Goal: Task Accomplishment & Management: Use online tool/utility

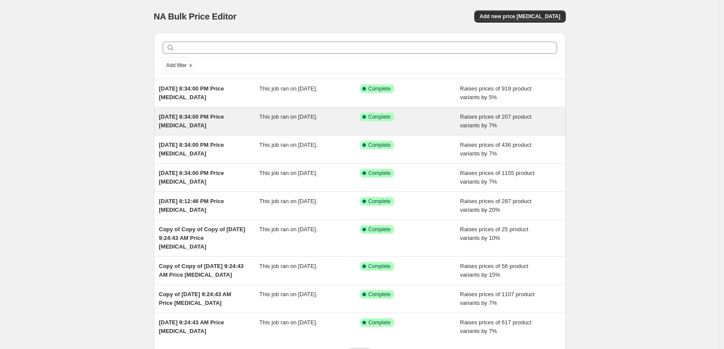
click at [292, 110] on div "[DATE] 8:34:00 PM Price [MEDICAL_DATA] This job ran on [DATE]. Success Complete…" at bounding box center [360, 121] width 412 height 28
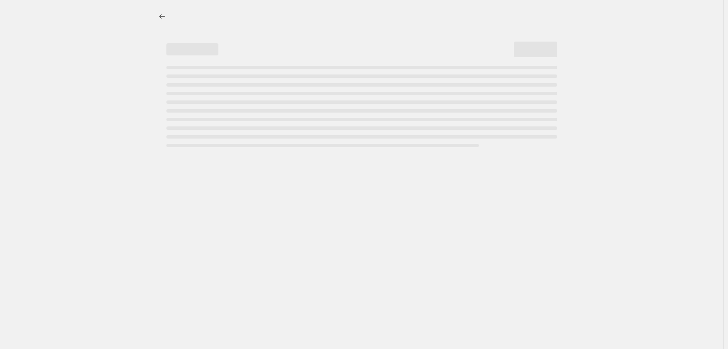
select select "percentage"
select select "collection"
select select "not_equal"
select select "collection"
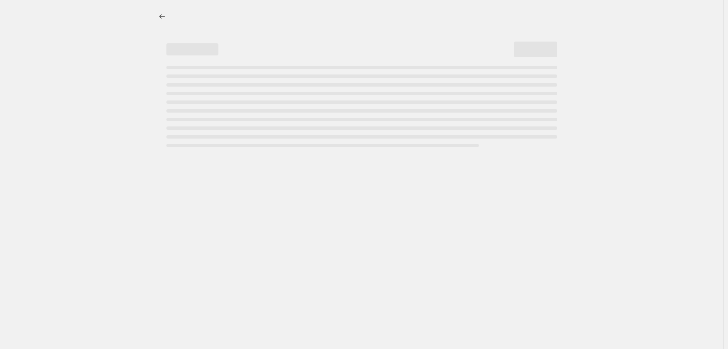
select select "not_equal"
select select "collection"
select select "not_equal"
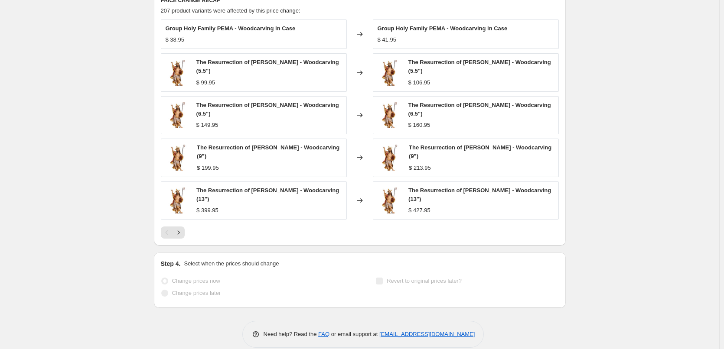
scroll to position [780, 0]
click at [228, 186] on span "The Resurrection of [PERSON_NAME] - Woodcarving (13")" at bounding box center [267, 193] width 143 height 15
click at [171, 187] on img at bounding box center [178, 200] width 24 height 26
click at [179, 230] on icon "Next" at bounding box center [178, 232] width 2 height 4
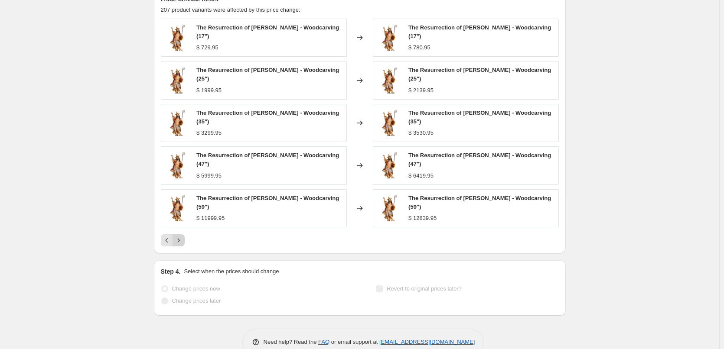
click at [180, 236] on icon "Next" at bounding box center [178, 240] width 9 height 9
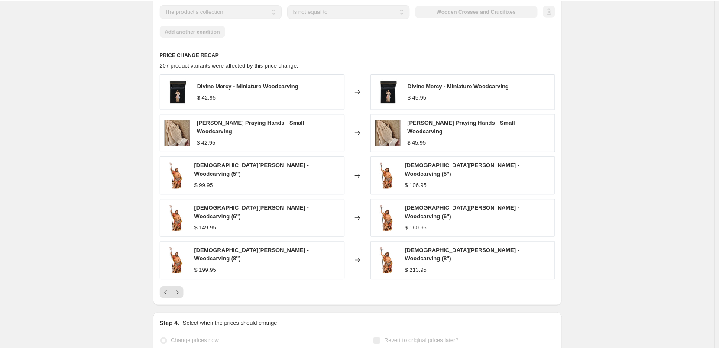
scroll to position [736, 0]
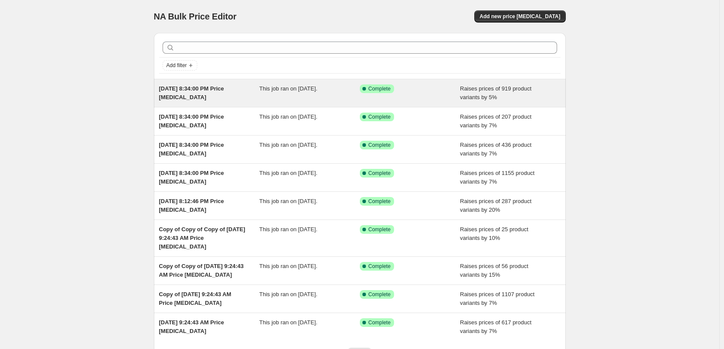
click at [310, 96] on div "This job ran on [DATE]." at bounding box center [309, 92] width 101 height 17
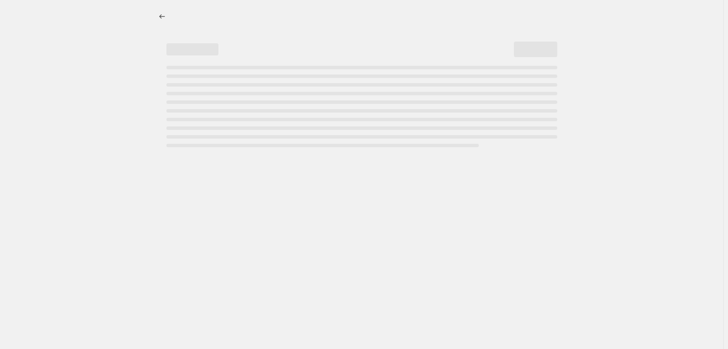
select select "percentage"
select select "collection"
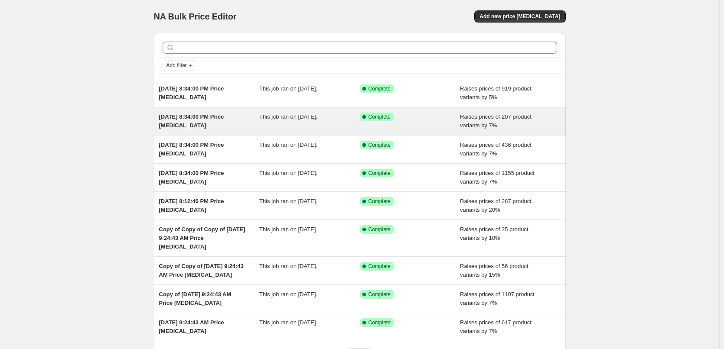
click at [321, 128] on div "This job ran on [DATE]." at bounding box center [309, 121] width 101 height 17
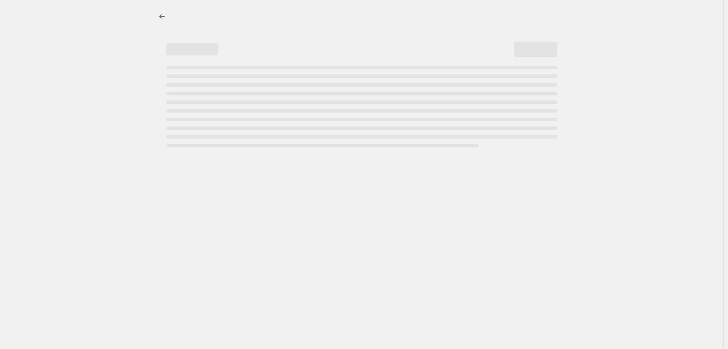
select select "percentage"
select select "collection"
select select "not_equal"
select select "collection"
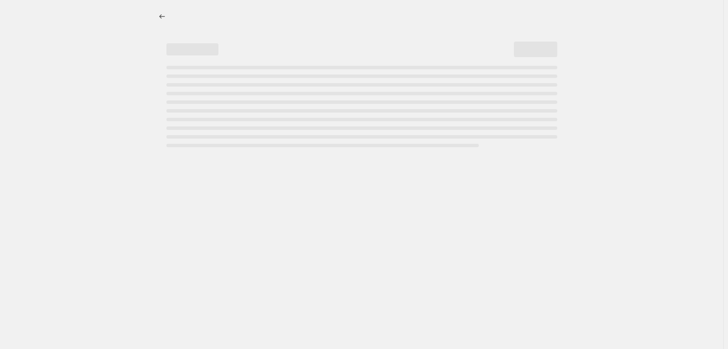
select select "not_equal"
select select "collection"
select select "not_equal"
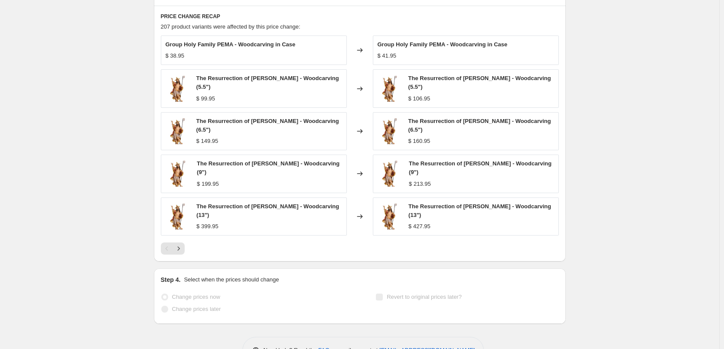
scroll to position [780, 0]
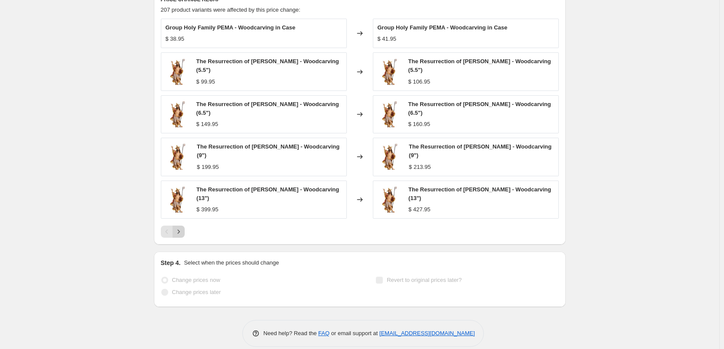
click at [179, 227] on icon "Next" at bounding box center [178, 231] width 9 height 9
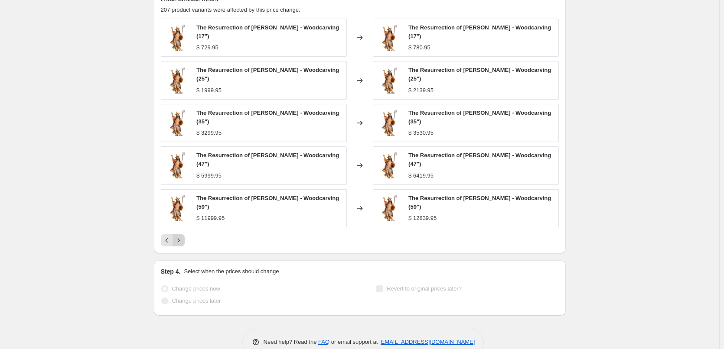
click at [179, 234] on button "Next" at bounding box center [178, 240] width 12 height 12
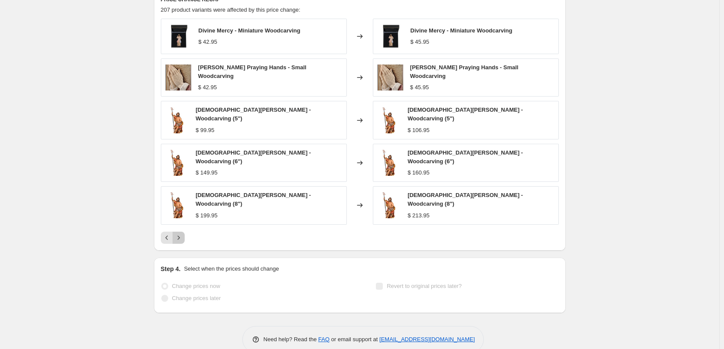
click at [179, 232] on button "Next" at bounding box center [178, 238] width 12 height 12
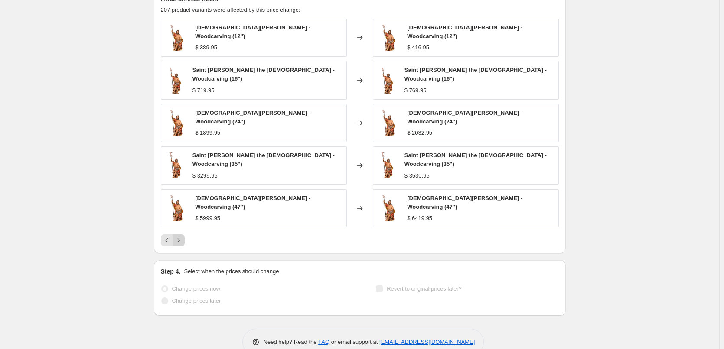
click at [179, 234] on button "Next" at bounding box center [178, 240] width 12 height 12
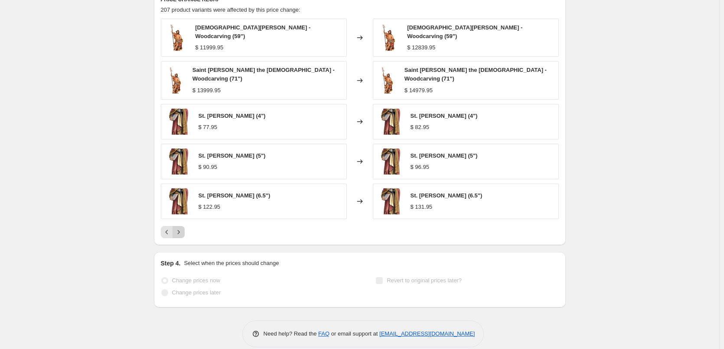
click at [179, 228] on icon "Next" at bounding box center [178, 232] width 9 height 9
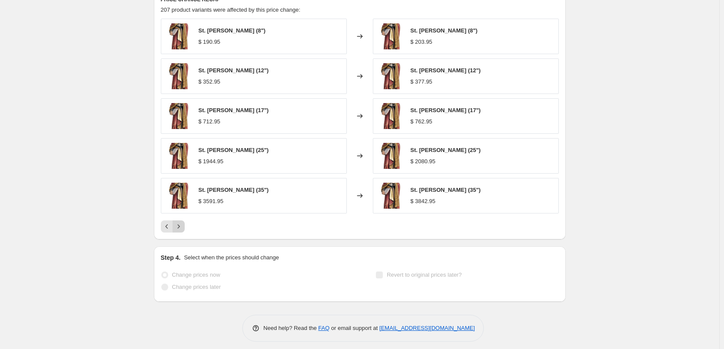
click at [179, 228] on icon "Next" at bounding box center [178, 226] width 9 height 9
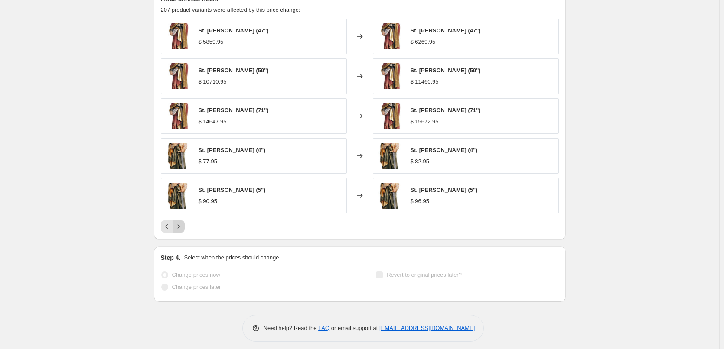
click at [181, 226] on icon "Next" at bounding box center [178, 226] width 9 height 9
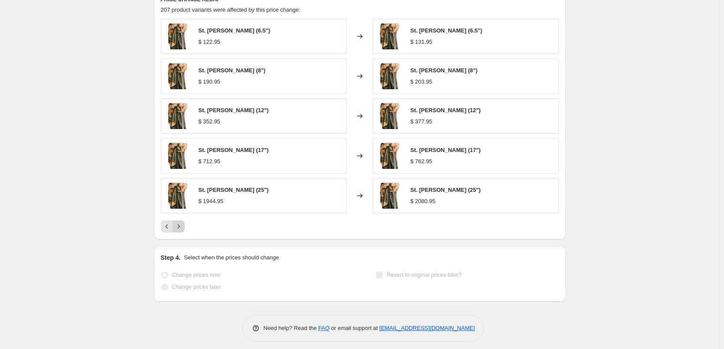
click at [181, 226] on icon "Next" at bounding box center [178, 226] width 9 height 9
click at [183, 224] on icon "Next" at bounding box center [178, 226] width 9 height 9
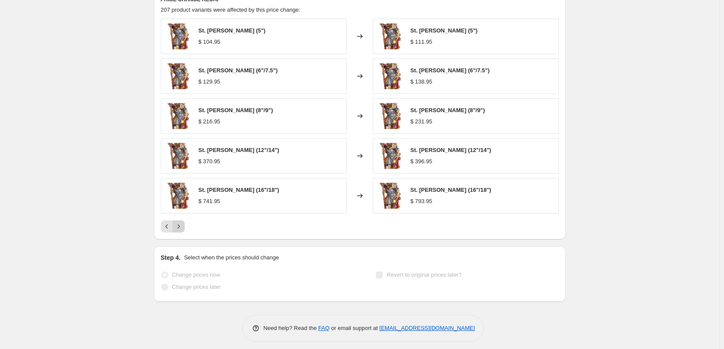
click at [183, 224] on icon "Next" at bounding box center [178, 226] width 9 height 9
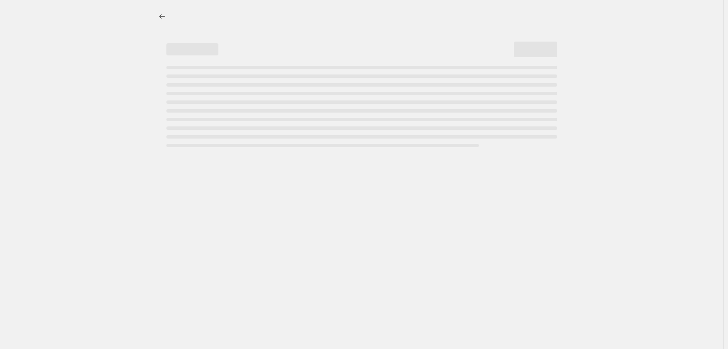
select select "percentage"
select select "collection"
select select "not_equal"
select select "collection"
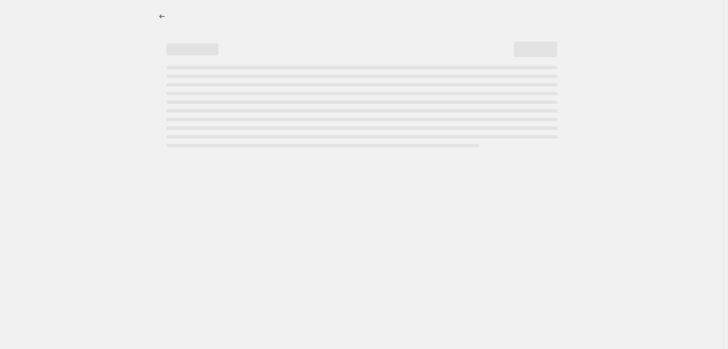
select select "not_equal"
select select "collection"
select select "not_equal"
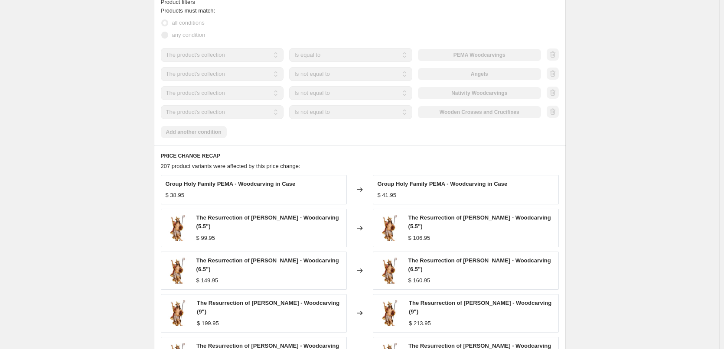
scroll to position [780, 0]
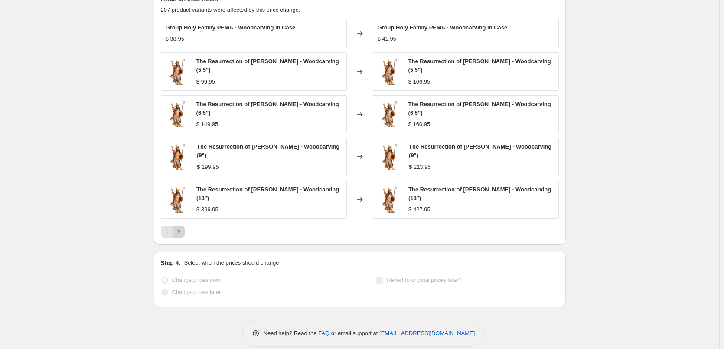
click at [179, 230] on icon "Next" at bounding box center [178, 232] width 2 height 4
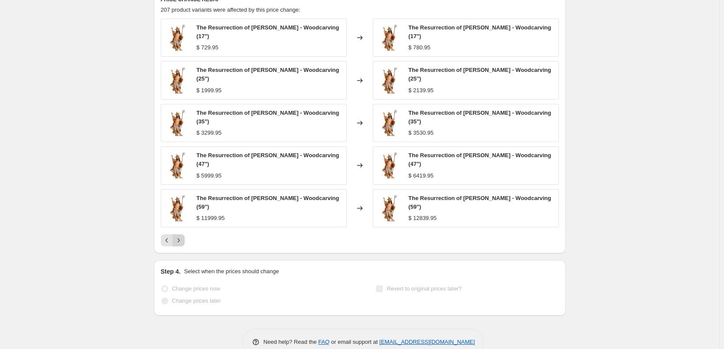
click at [175, 234] on button "Next" at bounding box center [178, 240] width 12 height 12
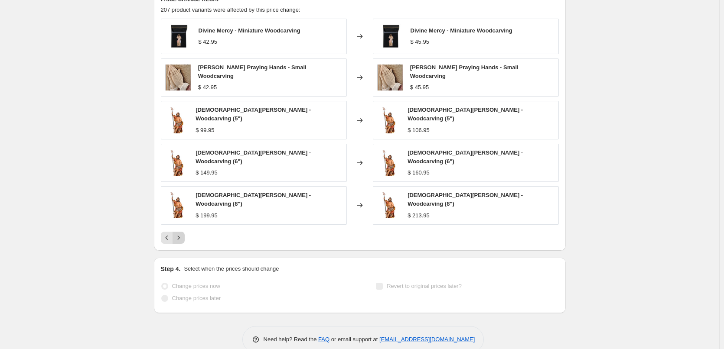
click at [179, 234] on icon "Next" at bounding box center [178, 238] width 9 height 9
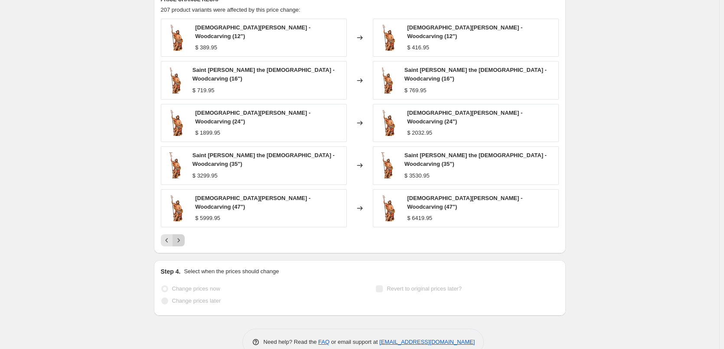
click at [179, 236] on icon "Next" at bounding box center [178, 240] width 9 height 9
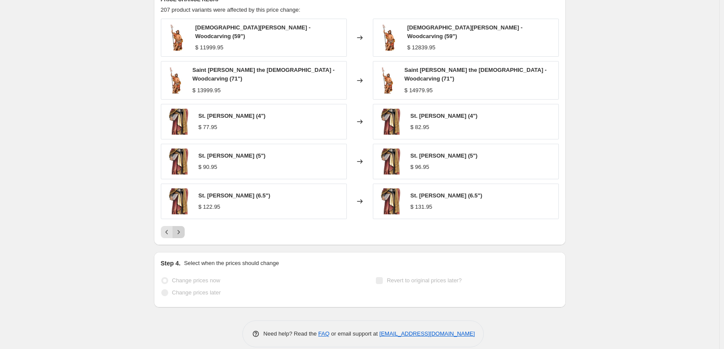
click at [179, 228] on icon "Next" at bounding box center [178, 232] width 9 height 9
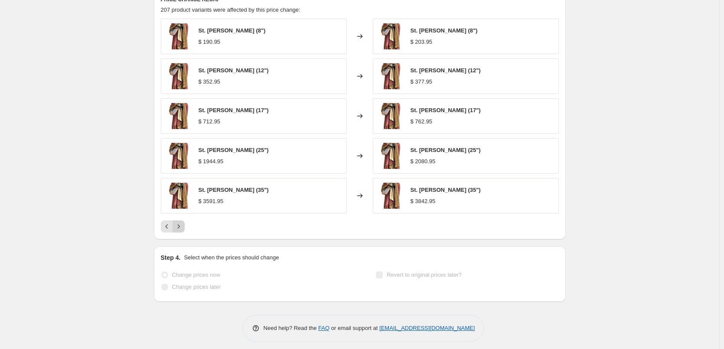
click at [179, 224] on icon "Next" at bounding box center [178, 226] width 9 height 9
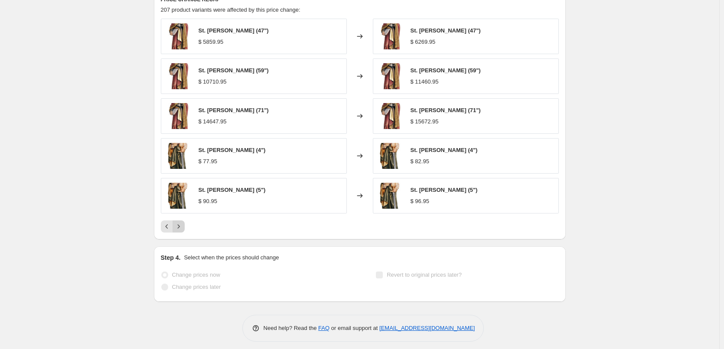
click at [179, 224] on icon "Next" at bounding box center [178, 226] width 9 height 9
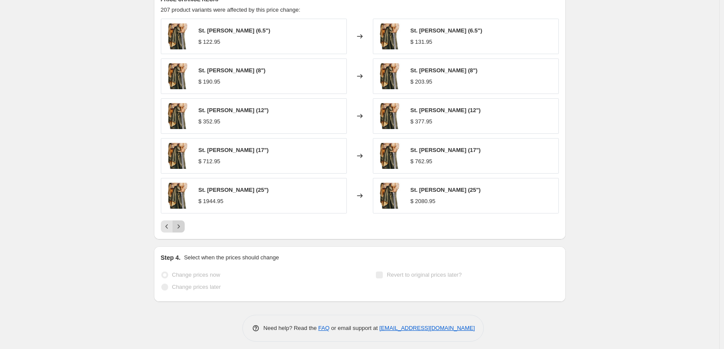
click at [179, 224] on icon "Next" at bounding box center [178, 226] width 9 height 9
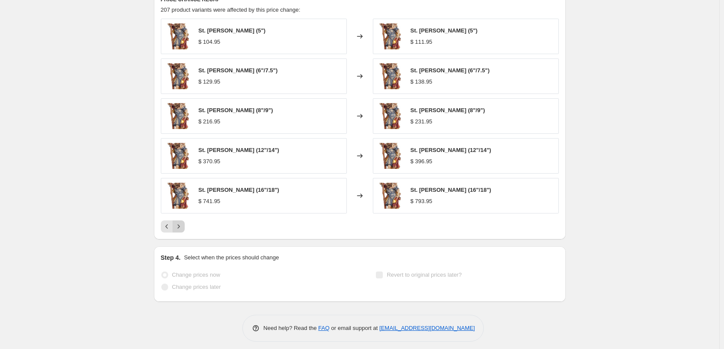
click at [179, 224] on icon "Next" at bounding box center [178, 226] width 9 height 9
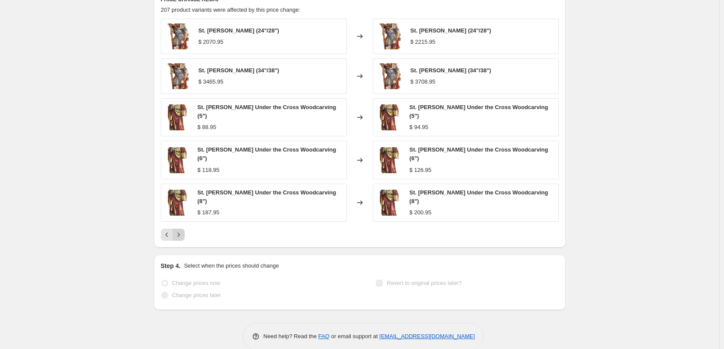
click at [179, 231] on icon "Next" at bounding box center [178, 235] width 9 height 9
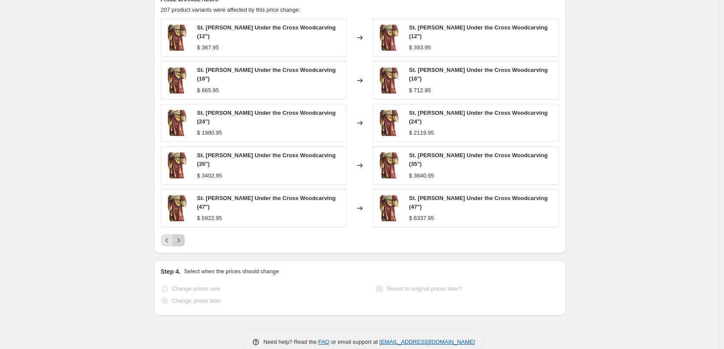
click at [179, 236] on icon "Next" at bounding box center [178, 240] width 9 height 9
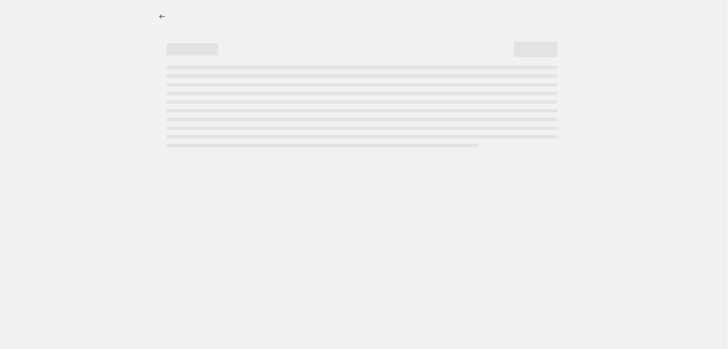
select select "percentage"
select select "collection"
select select "not_equal"
select select "collection"
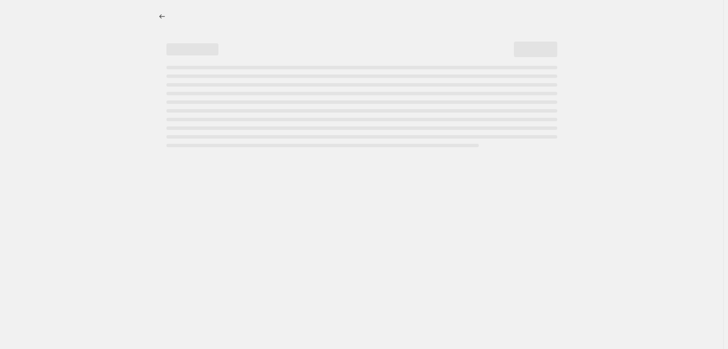
select select "not_equal"
select select "collection"
select select "not_equal"
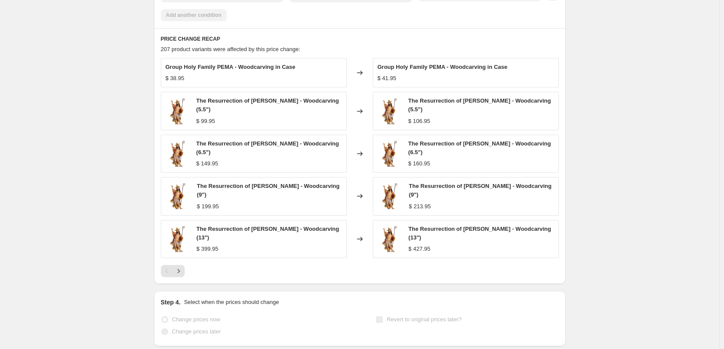
scroll to position [780, 0]
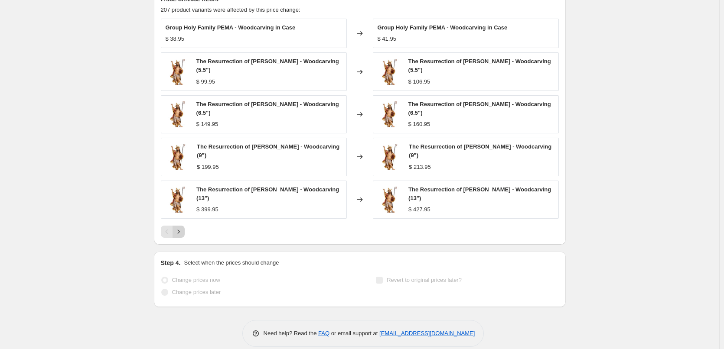
click at [180, 227] on icon "Next" at bounding box center [178, 231] width 9 height 9
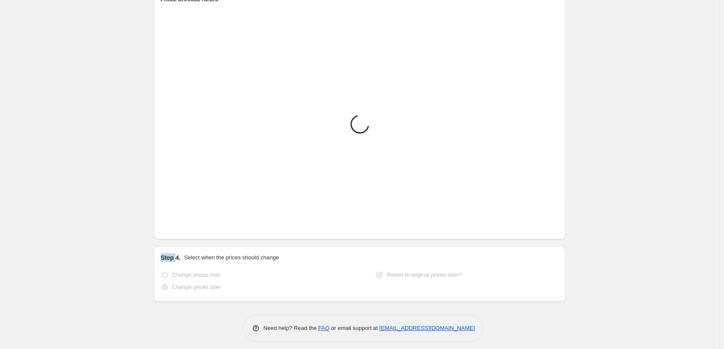
click at [180, 220] on div "Loading... Placeholder $ 59.05 $ 65.61 Changed to Placeholder $ 53.15 $ 59.05 L…" at bounding box center [360, 126] width 398 height 214
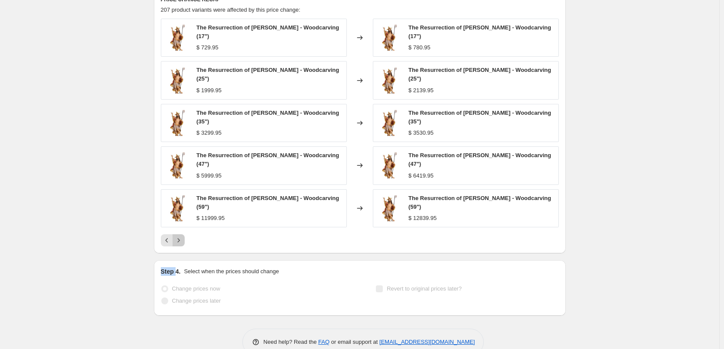
click at [180, 236] on icon "Next" at bounding box center [178, 240] width 9 height 9
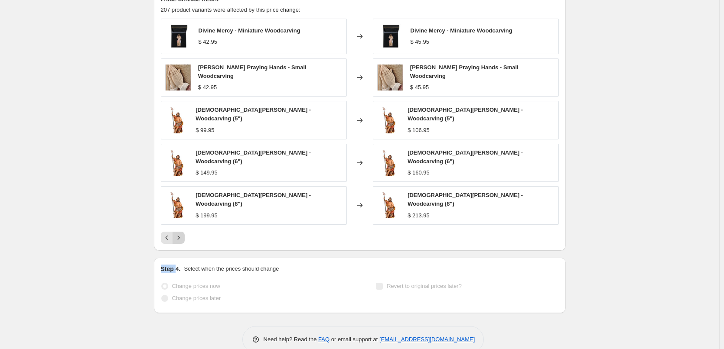
click at [180, 234] on icon "Next" at bounding box center [178, 238] width 9 height 9
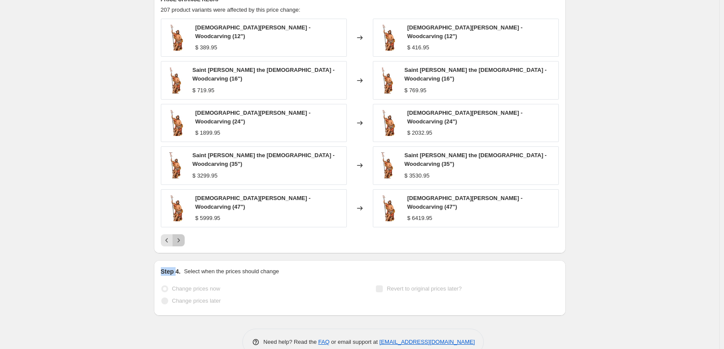
click at [180, 236] on icon "Next" at bounding box center [178, 240] width 9 height 9
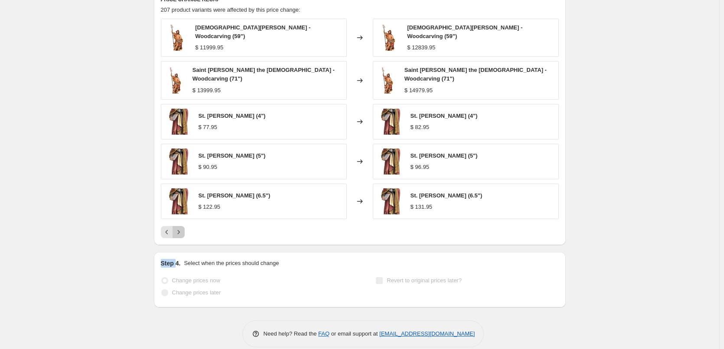
click at [180, 228] on icon "Next" at bounding box center [178, 232] width 9 height 9
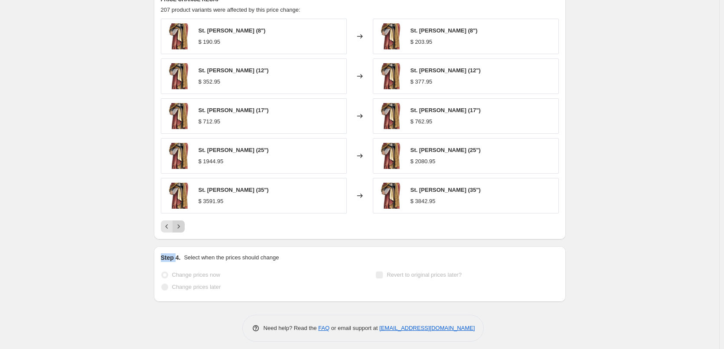
click at [180, 225] on icon "Next" at bounding box center [178, 226] width 9 height 9
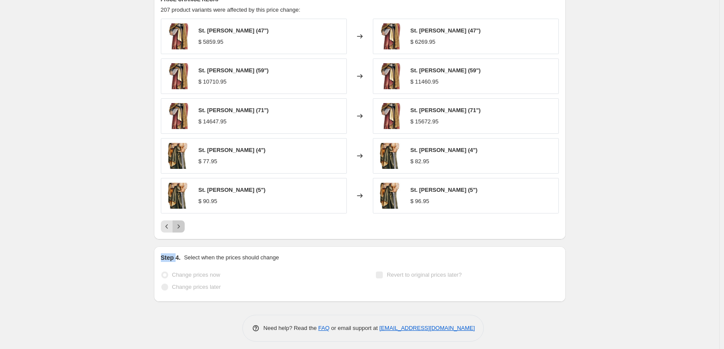
click at [180, 225] on icon "Next" at bounding box center [178, 226] width 9 height 9
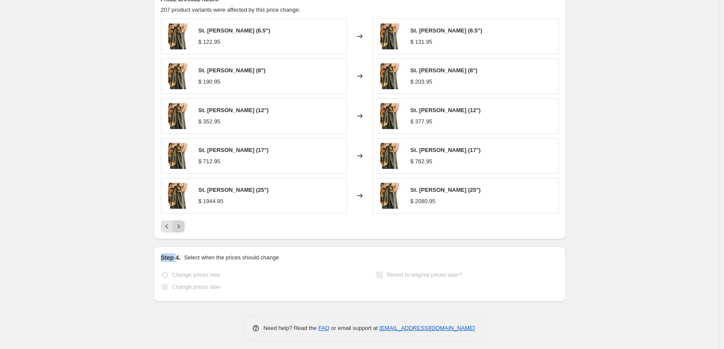
click at [180, 225] on icon "Next" at bounding box center [178, 226] width 9 height 9
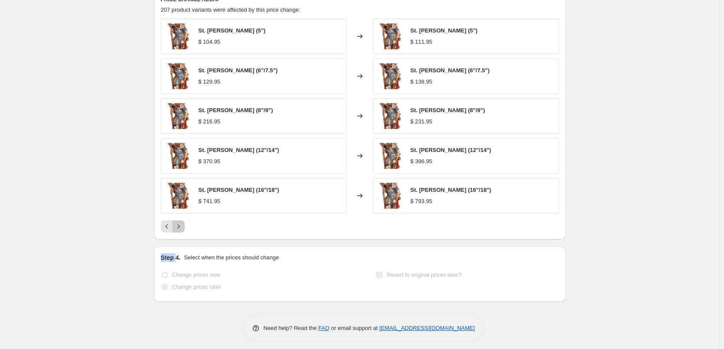
click at [180, 225] on icon "Next" at bounding box center [178, 226] width 9 height 9
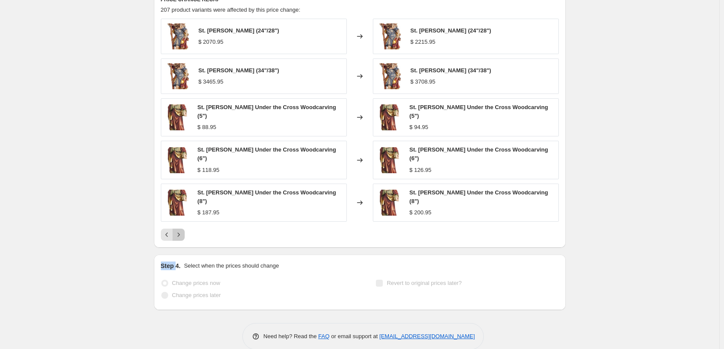
click at [180, 231] on icon "Next" at bounding box center [178, 235] width 9 height 9
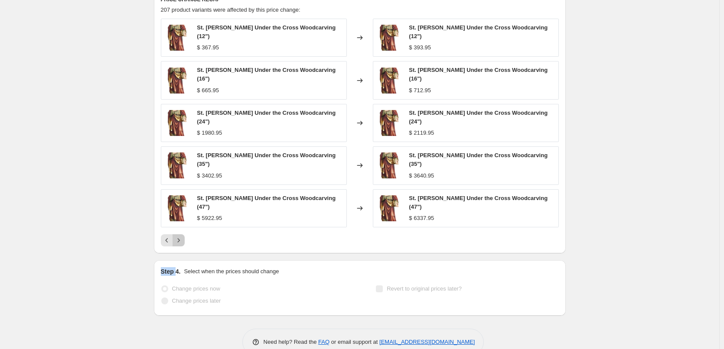
click at [180, 236] on icon "Next" at bounding box center [178, 240] width 9 height 9
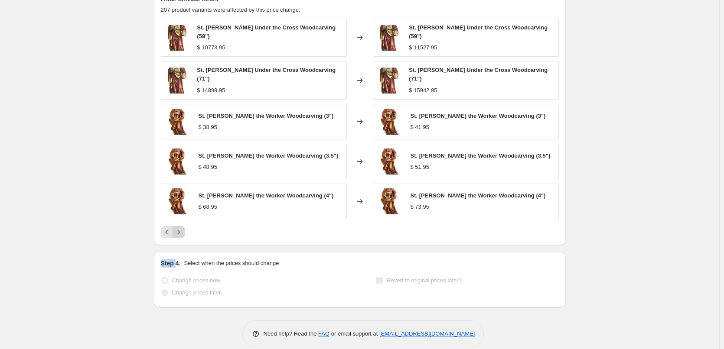
click at [178, 228] on icon "Next" at bounding box center [178, 232] width 9 height 9
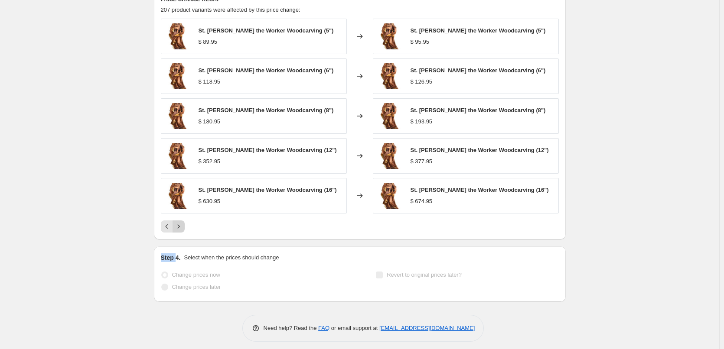
click at [178, 225] on icon "Next" at bounding box center [178, 226] width 9 height 9
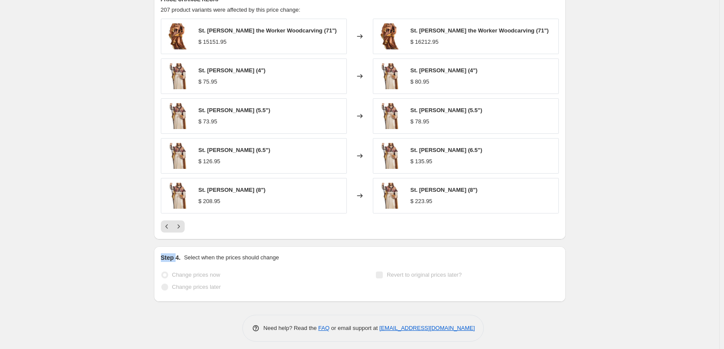
scroll to position [786, 0]
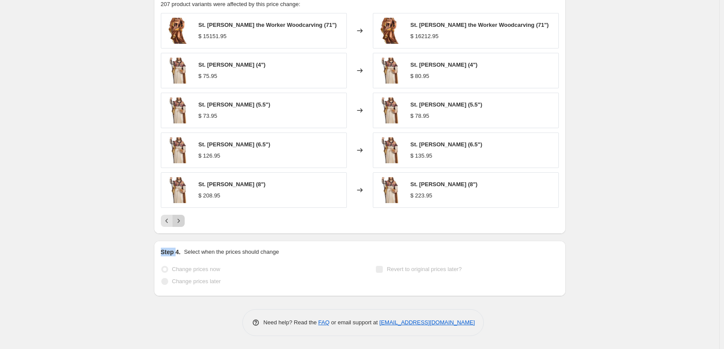
click at [181, 220] on icon "Next" at bounding box center [178, 221] width 9 height 9
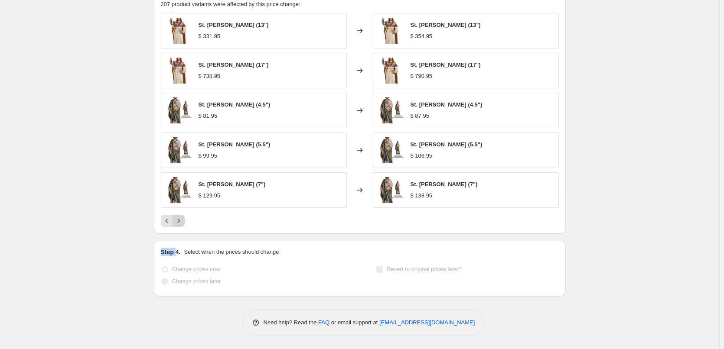
click at [181, 220] on icon "Next" at bounding box center [178, 221] width 9 height 9
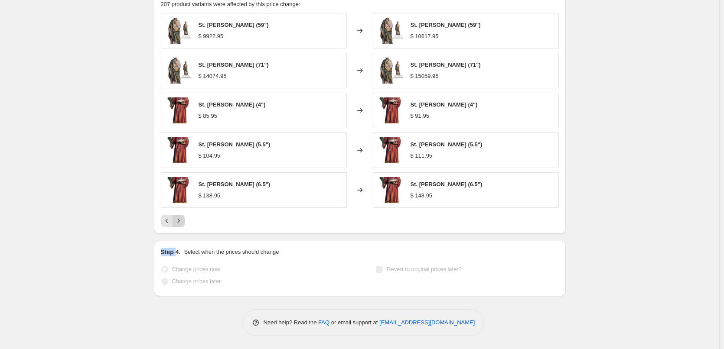
click at [183, 222] on icon "Next" at bounding box center [178, 221] width 9 height 9
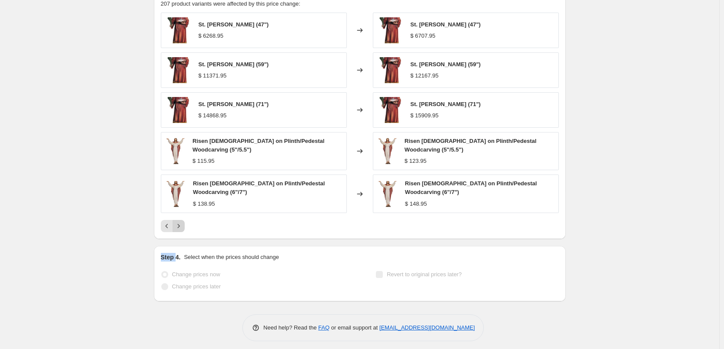
click at [183, 222] on icon "Next" at bounding box center [178, 226] width 9 height 9
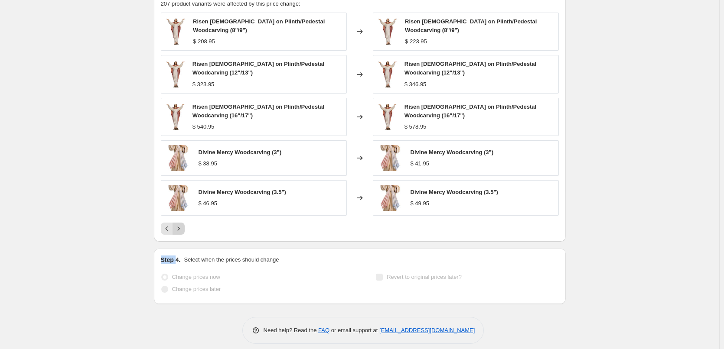
click at [176, 226] on icon "Next" at bounding box center [178, 228] width 9 height 9
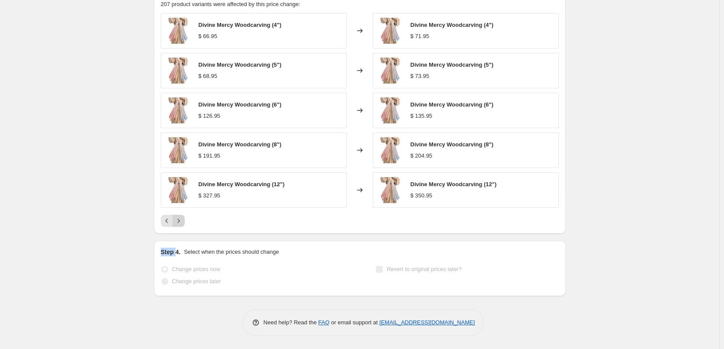
click at [179, 227] on button "Next" at bounding box center [178, 221] width 12 height 12
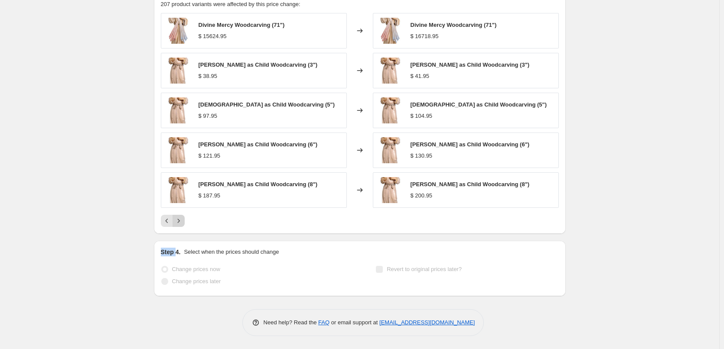
click at [179, 221] on icon "Next" at bounding box center [178, 221] width 9 height 9
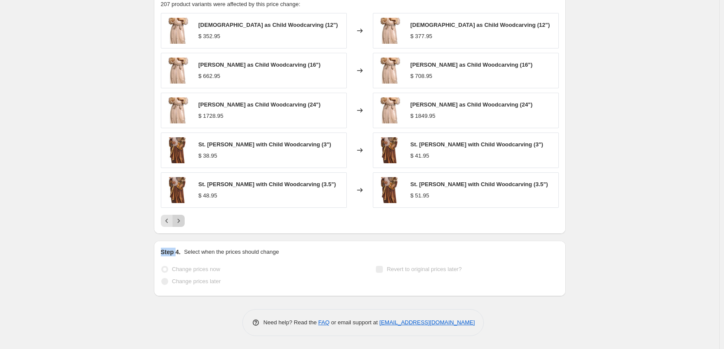
click at [179, 224] on icon "Next" at bounding box center [178, 221] width 9 height 9
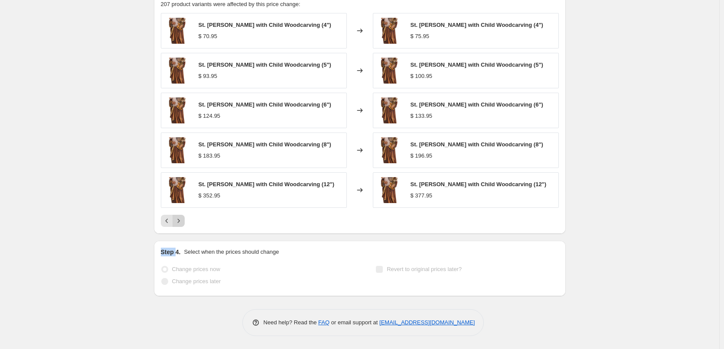
click at [179, 224] on icon "Next" at bounding box center [178, 221] width 9 height 9
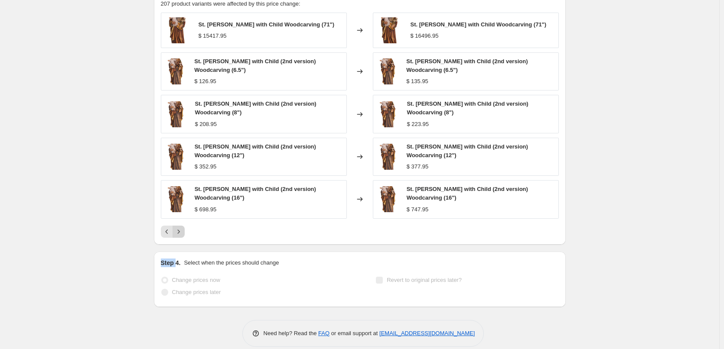
click at [179, 226] on button "Next" at bounding box center [178, 232] width 12 height 12
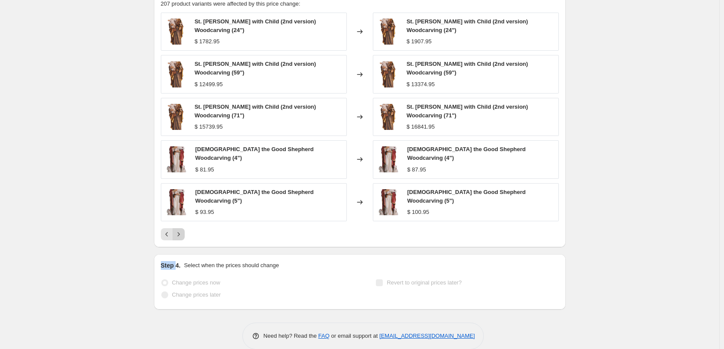
click at [185, 228] on button "Next" at bounding box center [178, 234] width 12 height 12
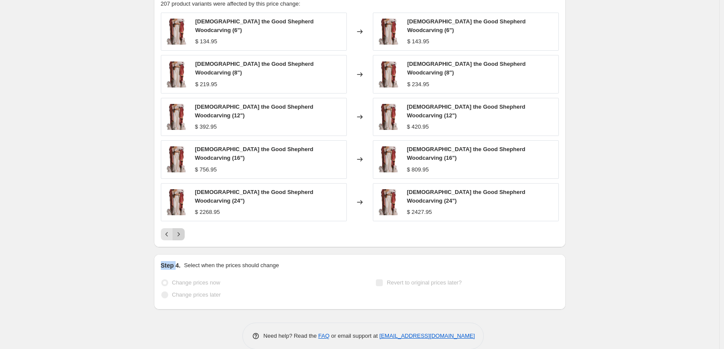
click at [182, 228] on button "Next" at bounding box center [178, 234] width 12 height 12
click at [183, 230] on icon "Next" at bounding box center [178, 234] width 9 height 9
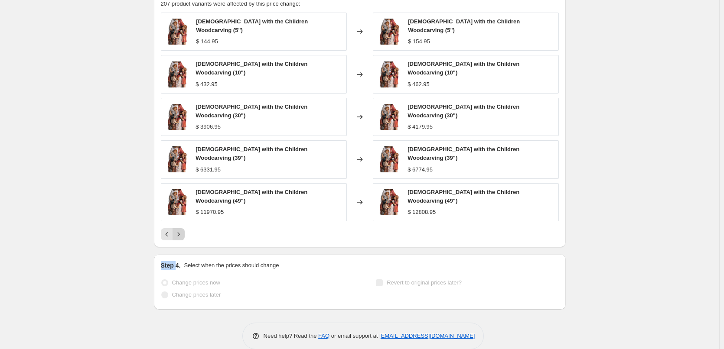
click at [183, 230] on icon "Next" at bounding box center [178, 234] width 9 height 9
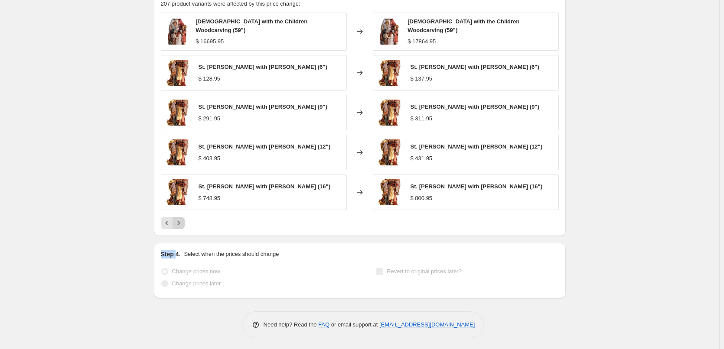
click at [183, 219] on icon "Next" at bounding box center [178, 223] width 9 height 9
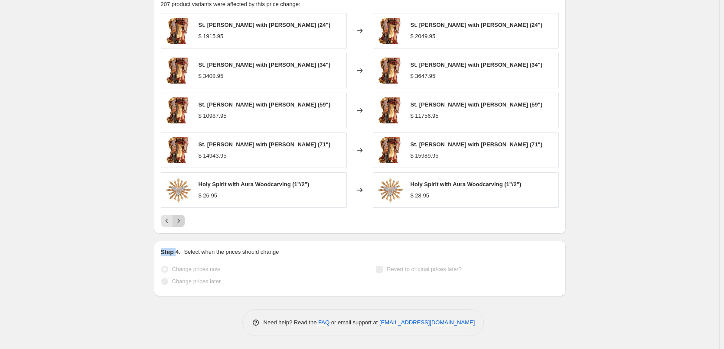
click at [183, 219] on icon "Next" at bounding box center [178, 221] width 9 height 9
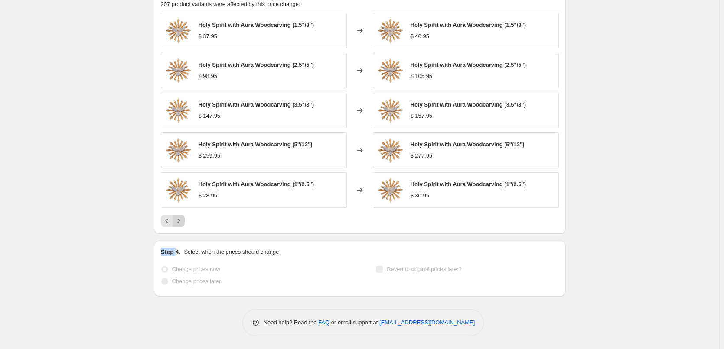
click at [181, 217] on icon "Next" at bounding box center [178, 221] width 9 height 9
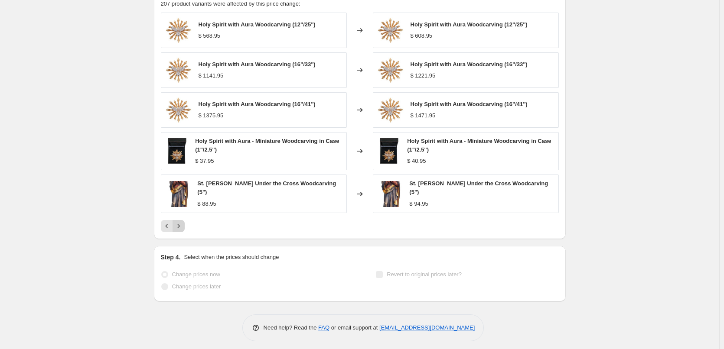
click at [181, 217] on div "Holy Spirit with Aura Woodcarving (12"/25") $ 568.95 Changed to Holy Spirit wit…" at bounding box center [360, 123] width 398 height 220
click at [181, 222] on icon "Next" at bounding box center [178, 226] width 9 height 9
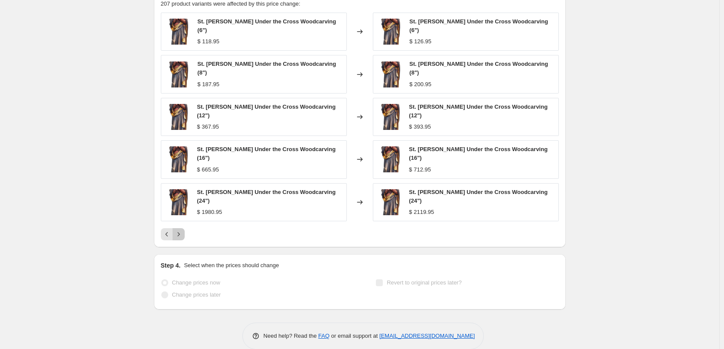
click at [183, 230] on icon "Next" at bounding box center [178, 234] width 9 height 9
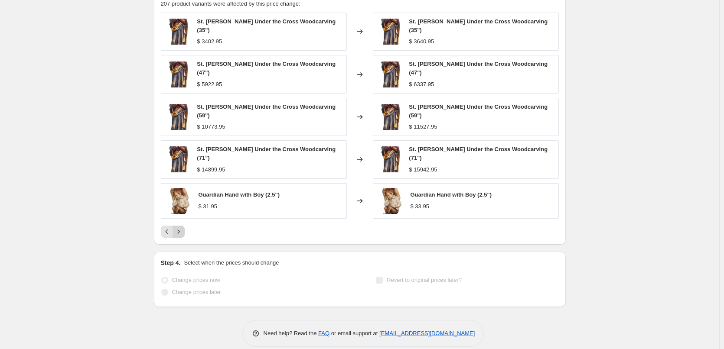
click at [183, 227] on icon "Next" at bounding box center [178, 231] width 9 height 9
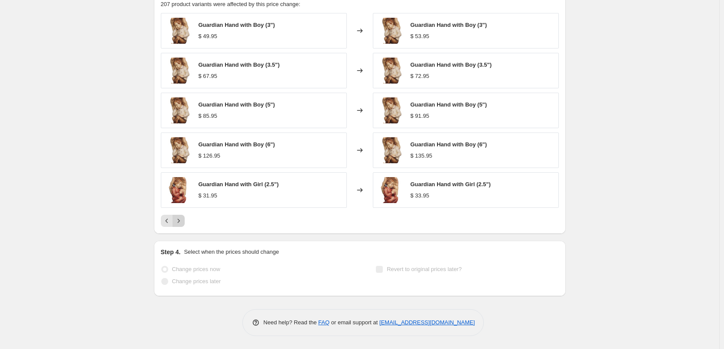
click at [183, 221] on icon "Next" at bounding box center [178, 221] width 9 height 9
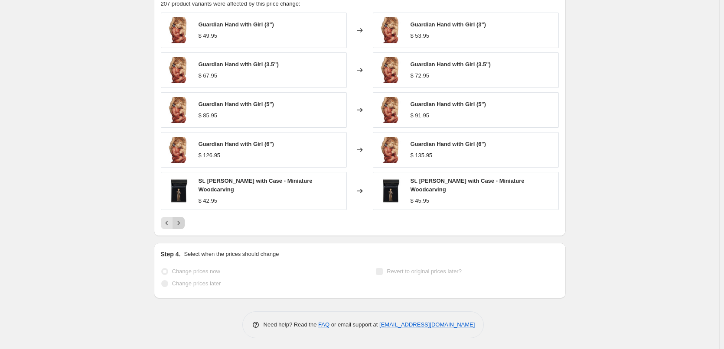
click at [183, 221] on icon "Next" at bounding box center [178, 223] width 9 height 9
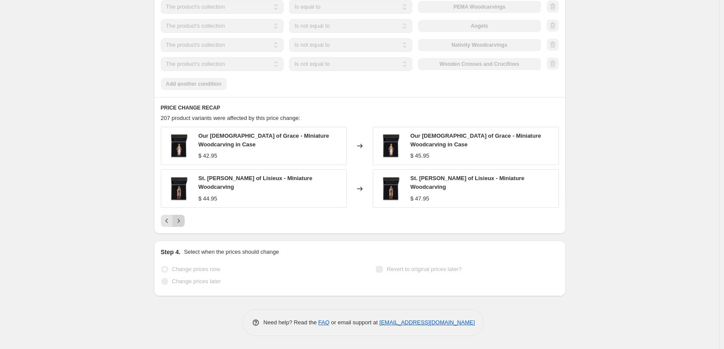
scroll to position [666, 0]
